Goal: Task Accomplishment & Management: Use online tool/utility

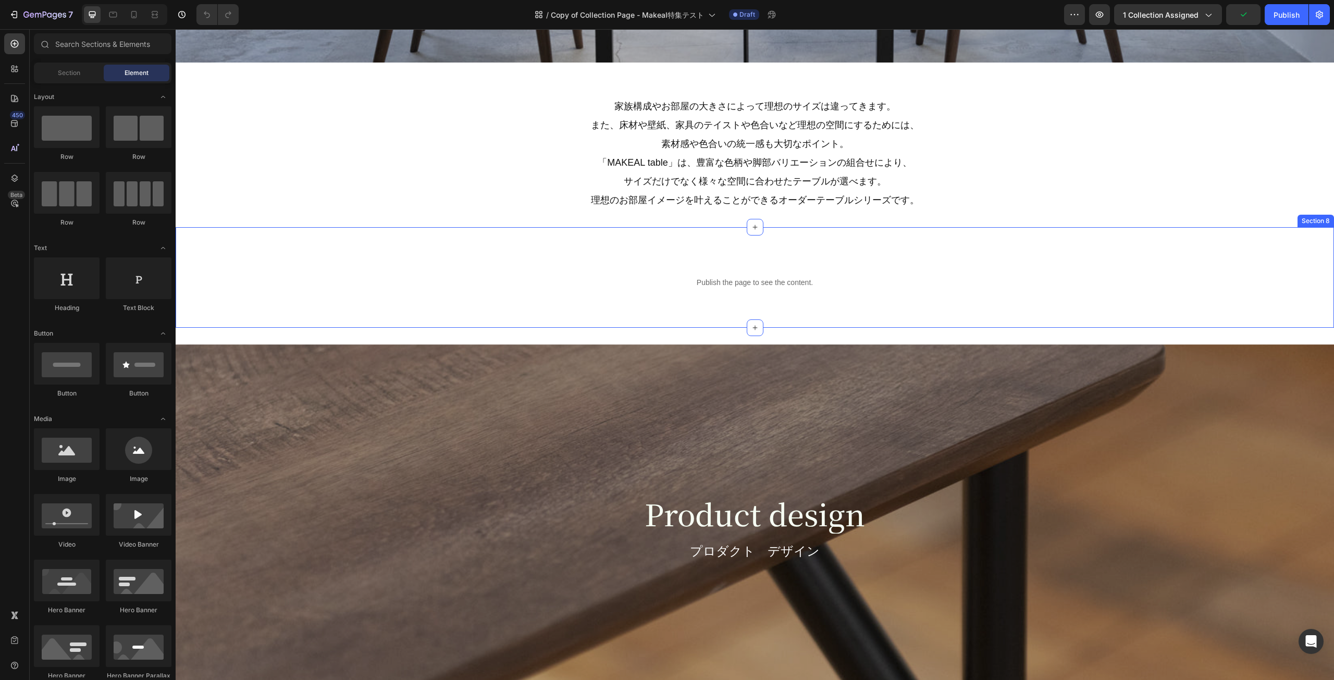
scroll to position [1252, 0]
click at [524, 295] on div "Publish the page to see the content." at bounding box center [754, 283] width 1143 height 28
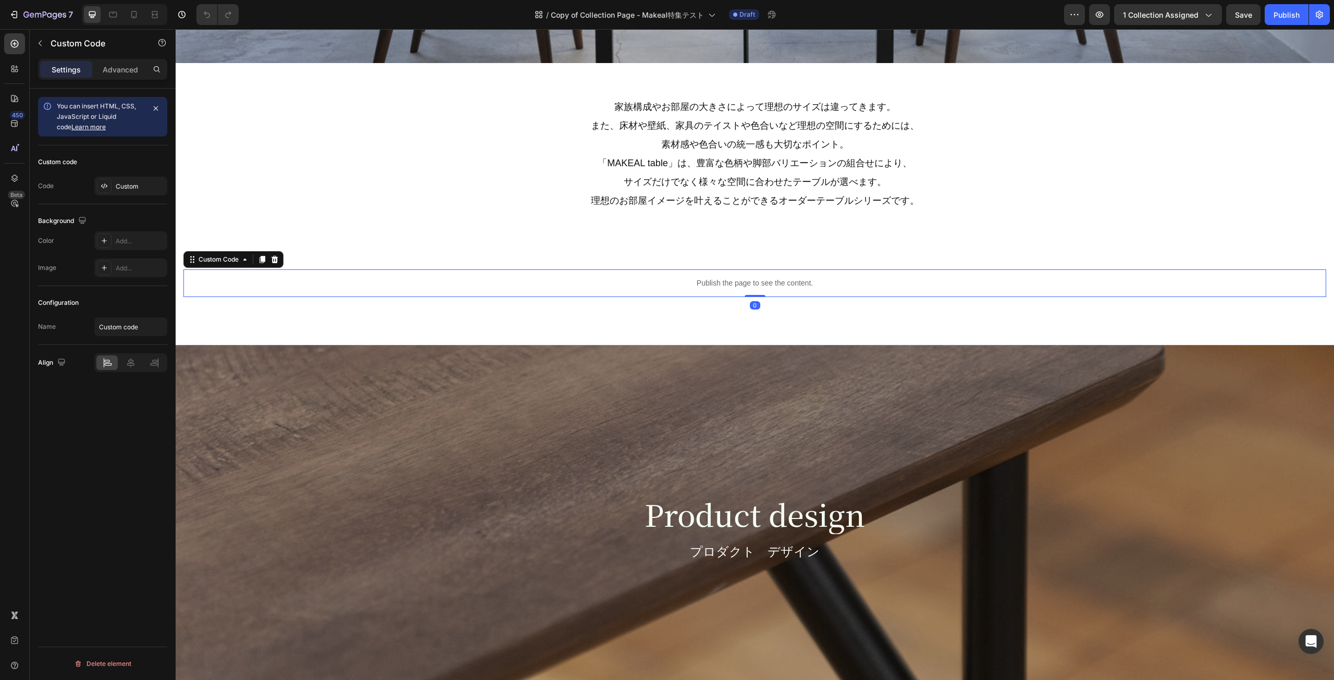
click at [530, 290] on div "Publish the page to see the content." at bounding box center [754, 283] width 1143 height 28
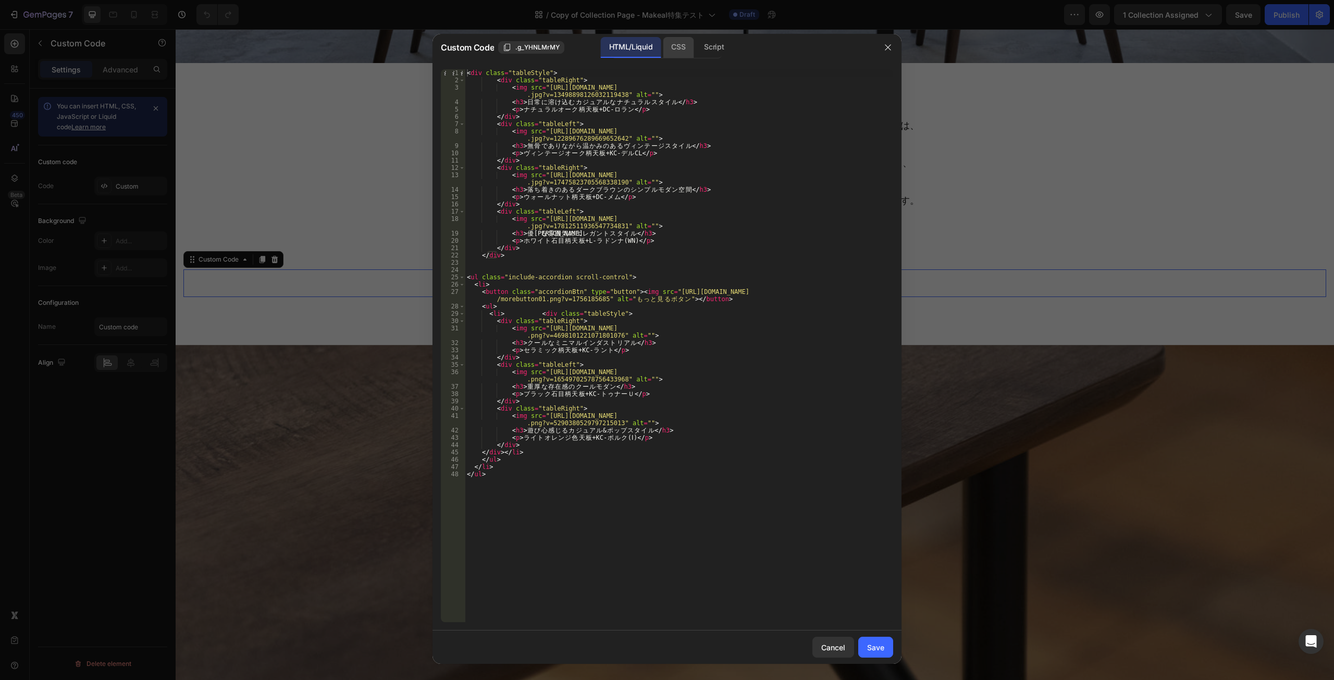
click at [696, 41] on div "CSS" at bounding box center [714, 47] width 36 height 21
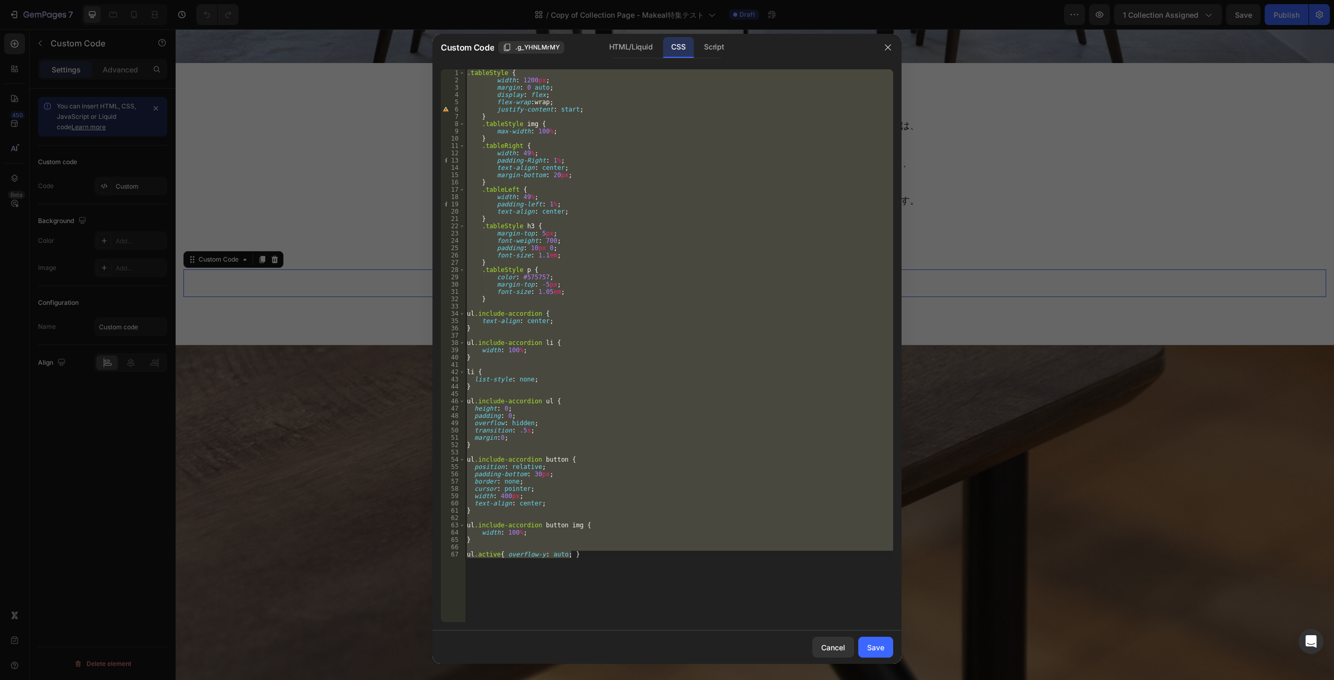
click at [502, 495] on div ".tableStyle { width : [DATE] px ; margin : 0 auto ; display : flex ; flex-wrap …" at bounding box center [679, 345] width 428 height 553
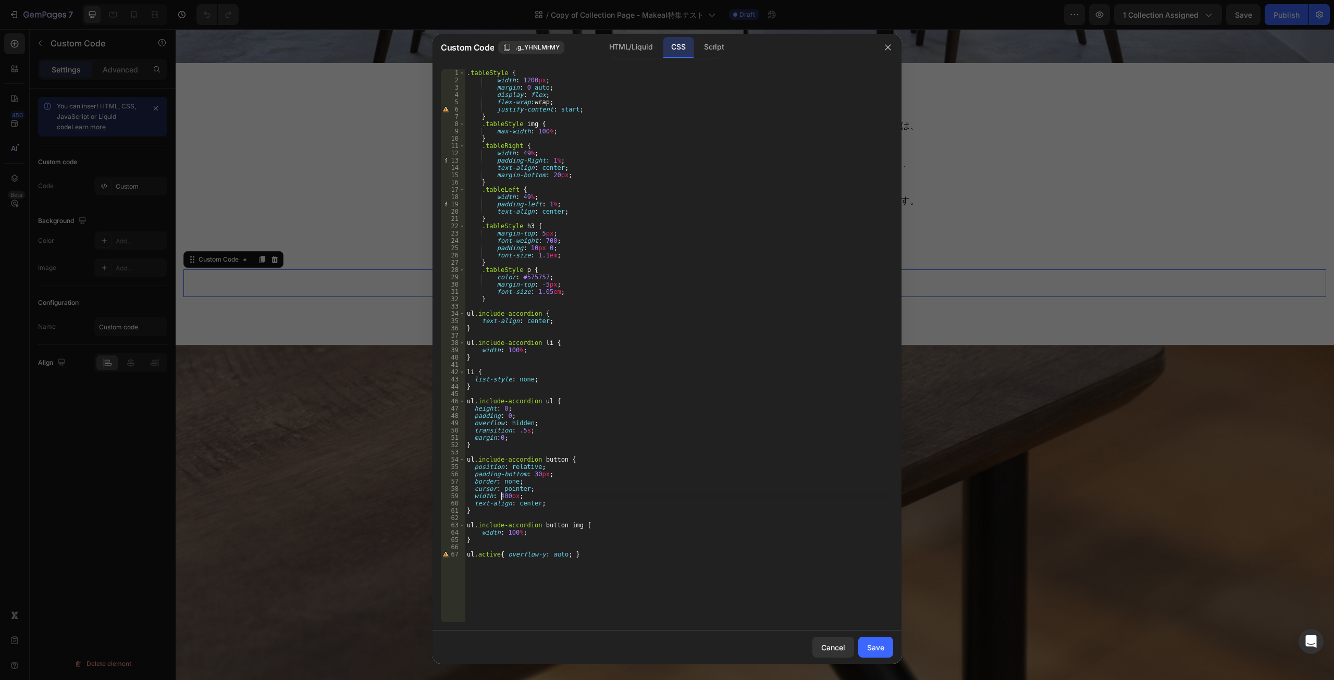
click at [502, 495] on div ".tableStyle { width : [DATE] px ; margin : 0 auto ; display : flex ; flex-wrap …" at bounding box center [679, 352] width 428 height 567
click at [500, 496] on div ".tableStyle { width : [DATE] px ; margin : 0 auto ; display : flex ; flex-wrap …" at bounding box center [679, 345] width 428 height 553
type textarea "2"
click at [869, 648] on div "Save" at bounding box center [875, 647] width 17 height 11
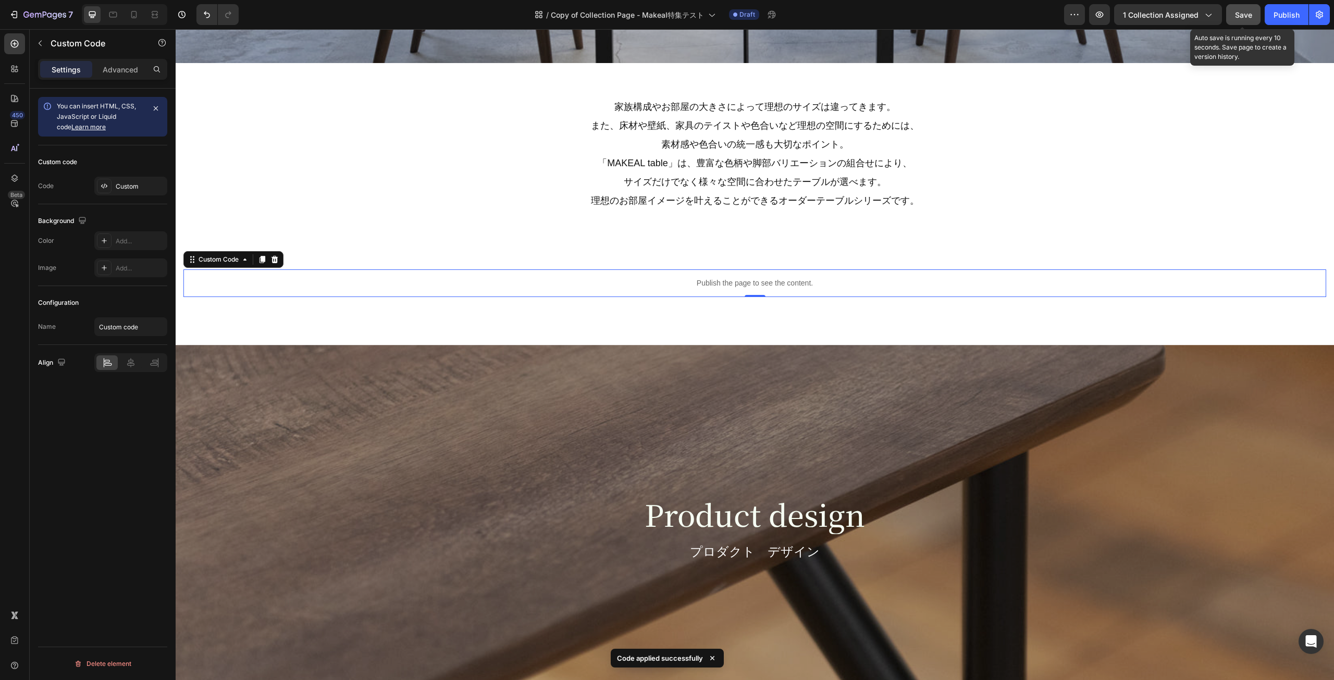
click at [1235, 16] on span "Save" at bounding box center [1243, 14] width 17 height 9
click at [1104, 14] on icon "button" at bounding box center [1100, 14] width 8 height 6
